Goal: Check status

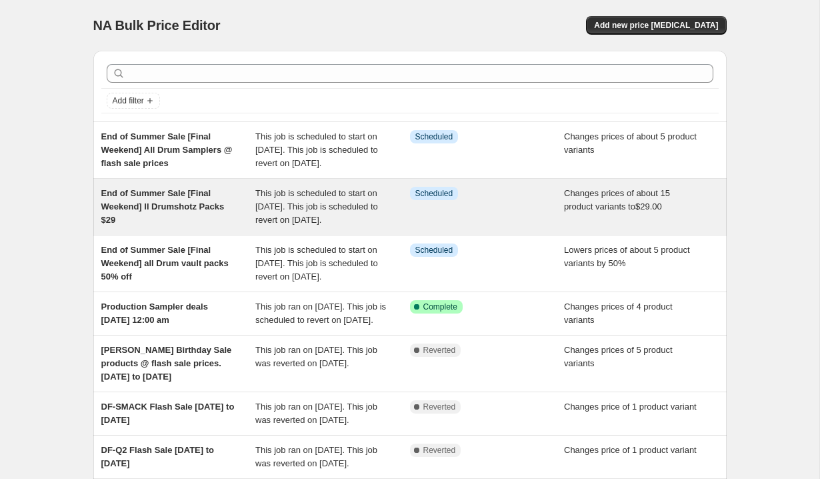
click at [307, 225] on span "This job is scheduled to start on [DATE]. This job is scheduled to revert on [D…" at bounding box center [316, 206] width 123 height 37
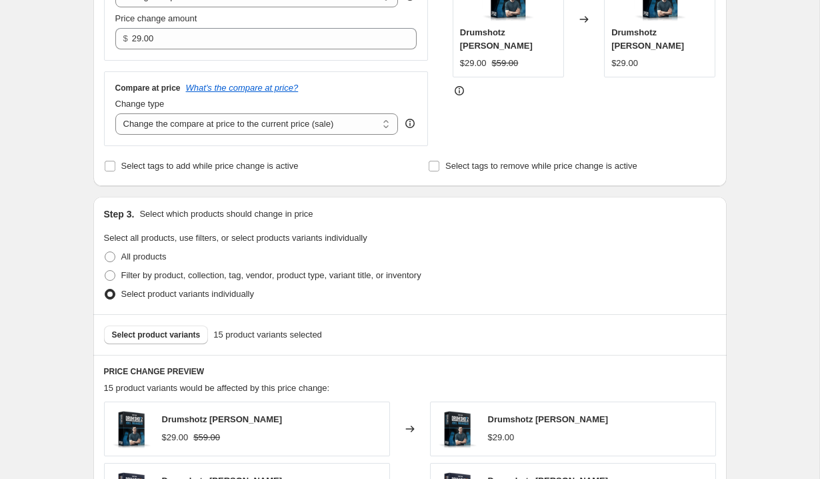
scroll to position [315, 0]
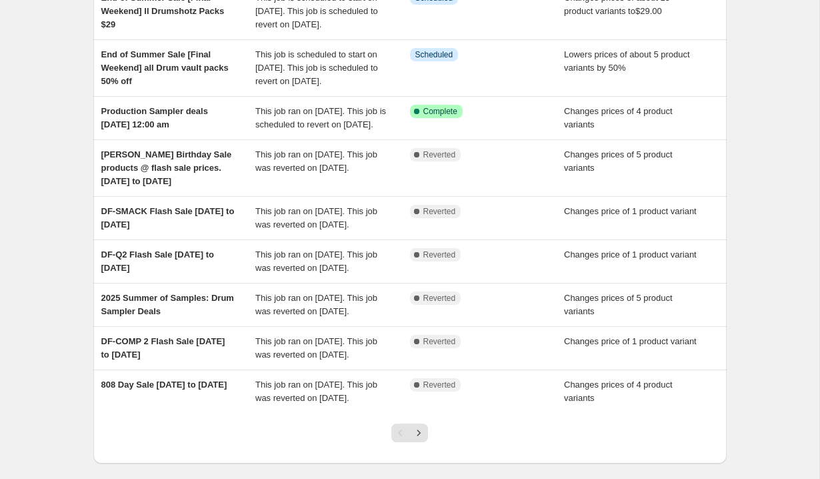
scroll to position [173, 0]
